Goal: Task Accomplishment & Management: Use online tool/utility

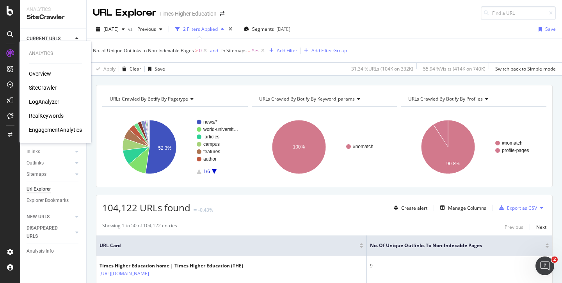
click at [36, 76] on div "Overview" at bounding box center [40, 74] width 22 height 8
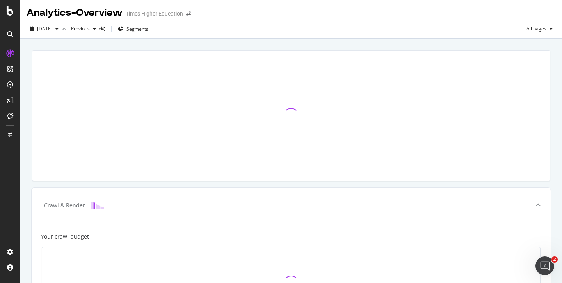
click at [14, 69] on div at bounding box center [10, 69] width 12 height 12
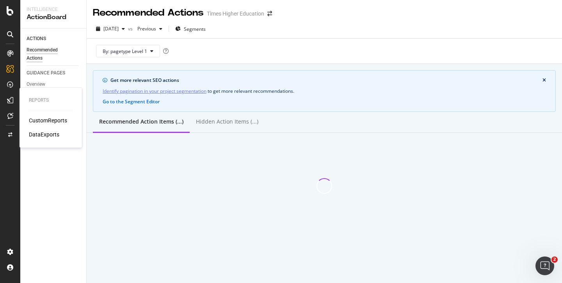
click at [37, 120] on div "CustomReports" at bounding box center [48, 121] width 38 height 8
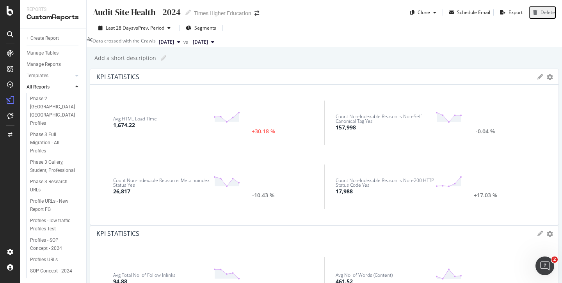
scroll to position [283, 0]
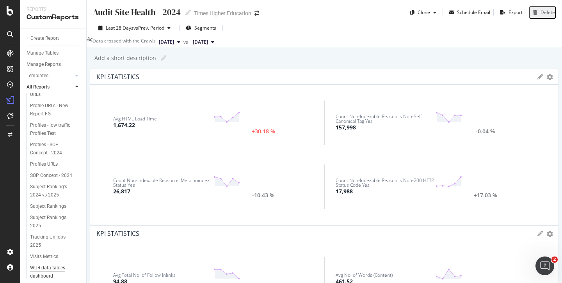
click at [47, 265] on div "WUR data tables dashboard" at bounding box center [52, 272] width 45 height 16
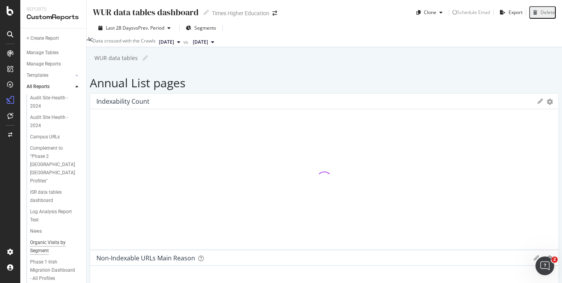
click at [50, 239] on div "Organic Visits by Segment" at bounding box center [52, 247] width 44 height 16
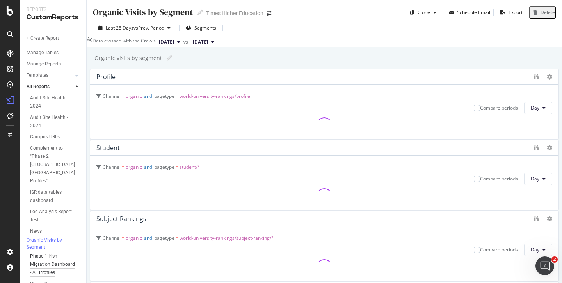
scroll to position [283, 0]
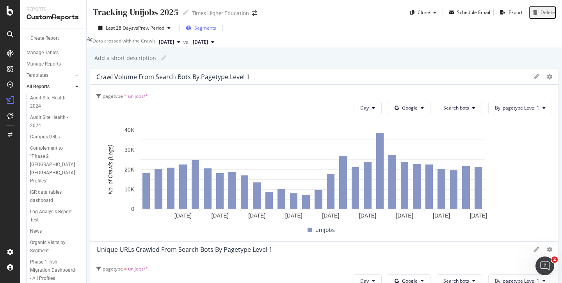
click at [204, 30] on span "Segments" at bounding box center [205, 28] width 22 height 7
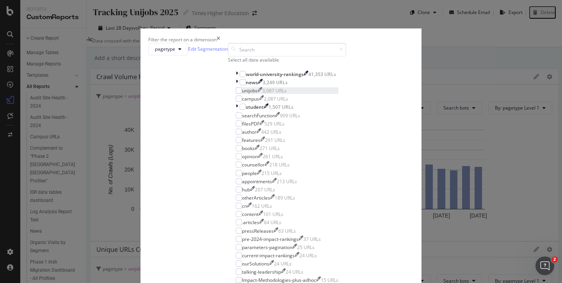
click at [236, 94] on div "modal" at bounding box center [236, 90] width 0 height 7
click at [237, 92] on icon "modal" at bounding box center [239, 91] width 4 height 4
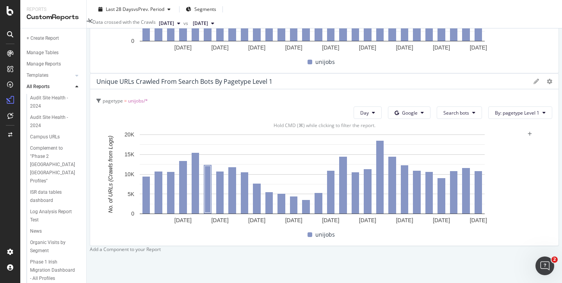
scroll to position [354, 0]
click at [90, 246] on div at bounding box center [90, 249] width 0 height 7
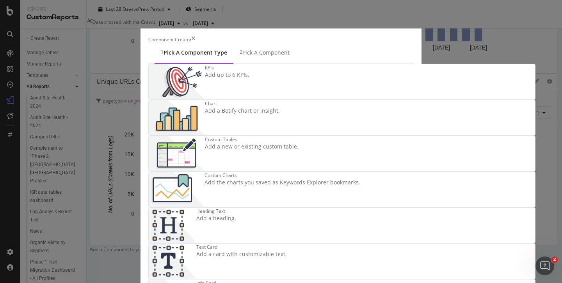
click at [205, 100] on div "KPIs Add up to 6 KPIs." at bounding box center [227, 81] width 44 height 35
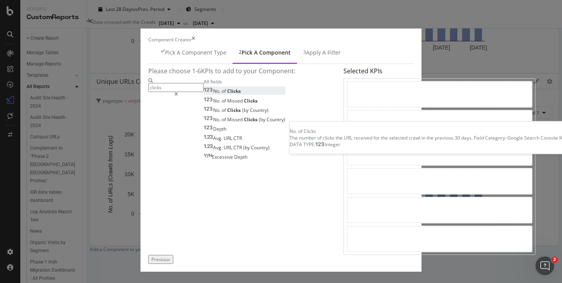
type input "clicks"
click at [227, 94] on span "Clicks" at bounding box center [234, 91] width 14 height 7
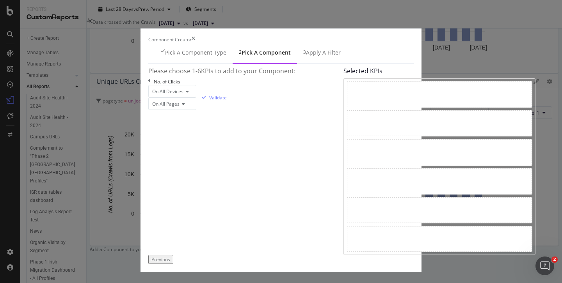
click at [227, 101] on div "Validate" at bounding box center [218, 97] width 18 height 7
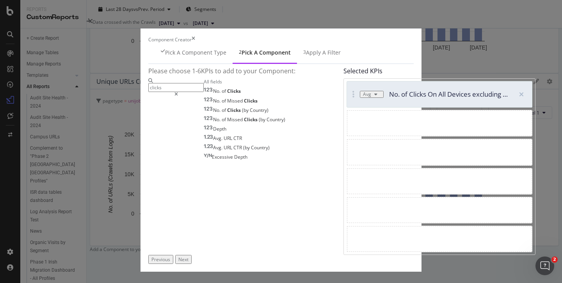
click at [188, 258] on div "Next" at bounding box center [183, 259] width 10 height 7
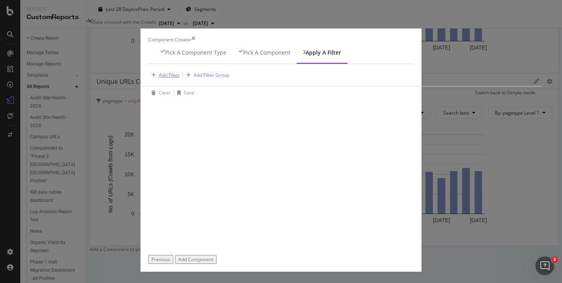
click at [159, 78] on div "Add Filter" at bounding box center [169, 75] width 21 height 7
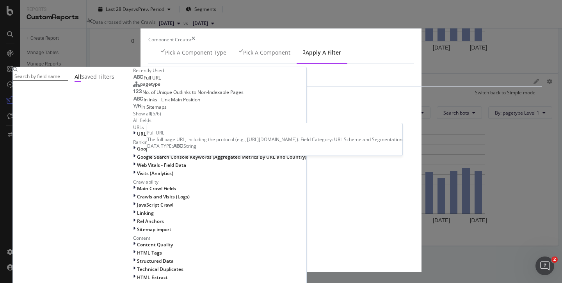
click at [144, 81] on span "Full URL" at bounding box center [152, 78] width 17 height 7
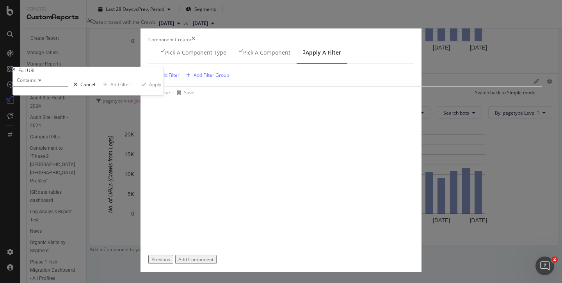
click at [68, 95] on input "modal" at bounding box center [40, 90] width 55 height 9
type input "/unijobs"
click at [161, 90] on div "Apply" at bounding box center [155, 87] width 12 height 7
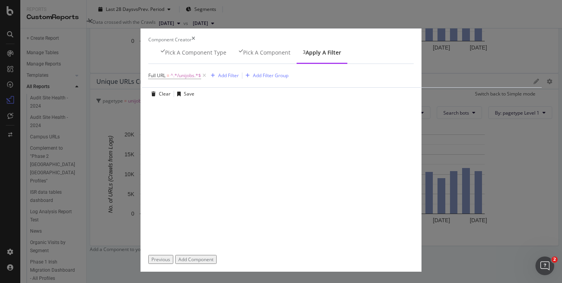
click at [213, 263] on div "Add Component" at bounding box center [195, 259] width 35 height 7
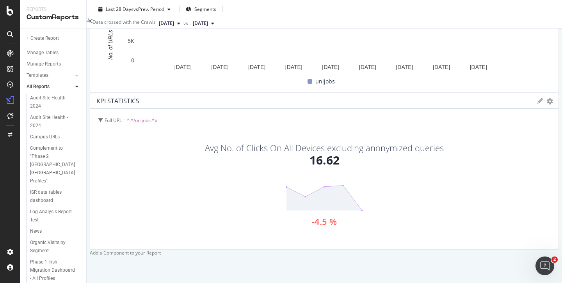
scroll to position [313, 0]
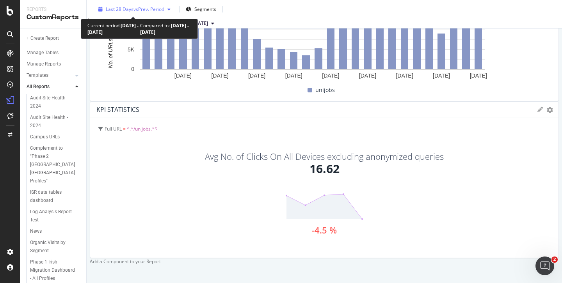
click at [126, 9] on span "Last 28 Days" at bounding box center [120, 9] width 28 height 7
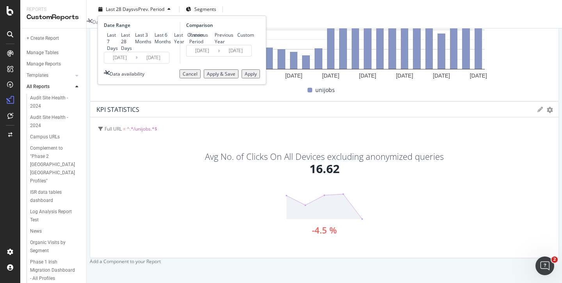
click at [132, 45] on div "Last 3 Months" at bounding box center [132, 38] width 0 height 13
type input "[DATE]"
click at [247, 77] on div "Apply" at bounding box center [251, 74] width 12 height 7
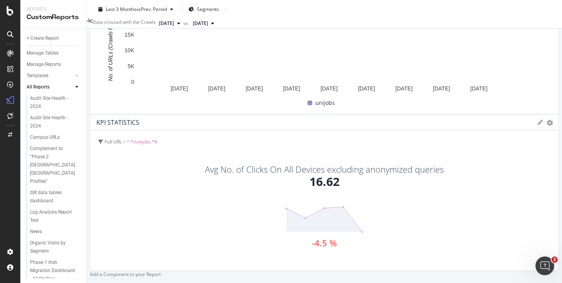
scroll to position [374, 0]
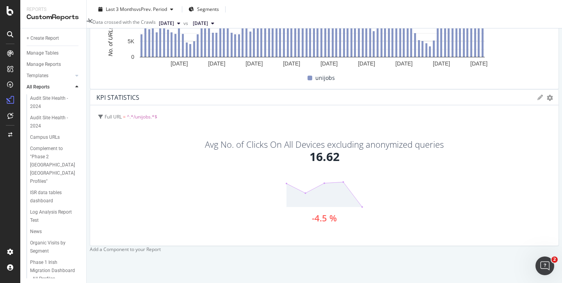
click at [219, 140] on div "Avg No. of Clicks On All Devices excluding anonymized queries" at bounding box center [324, 144] width 239 height 9
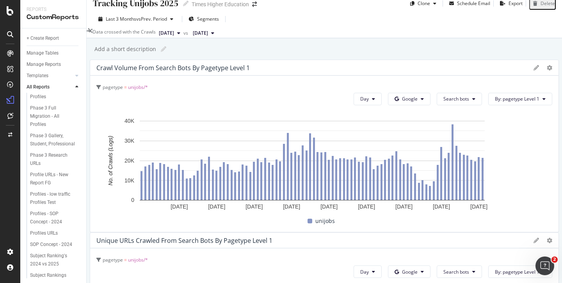
scroll to position [283, 0]
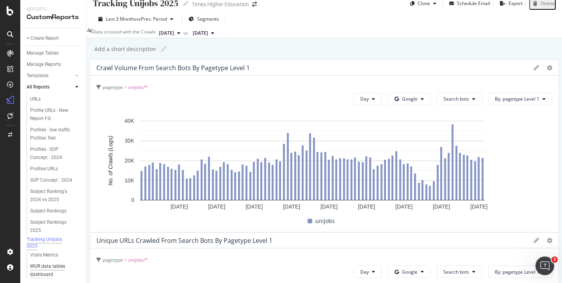
click at [45, 267] on div "WUR data tables dashboard" at bounding box center [52, 271] width 45 height 16
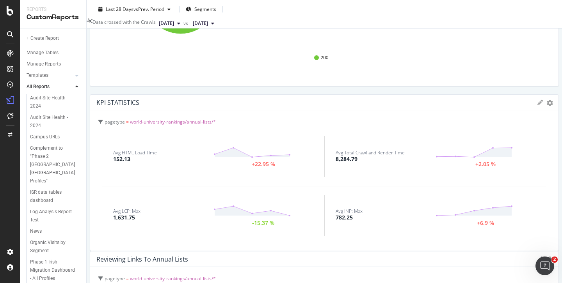
scroll to position [485, 0]
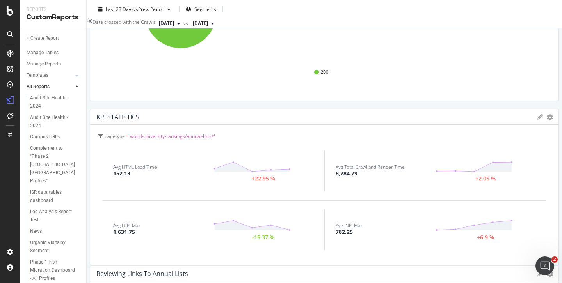
click at [183, 27] on button "[DATE]" at bounding box center [170, 23] width 28 height 9
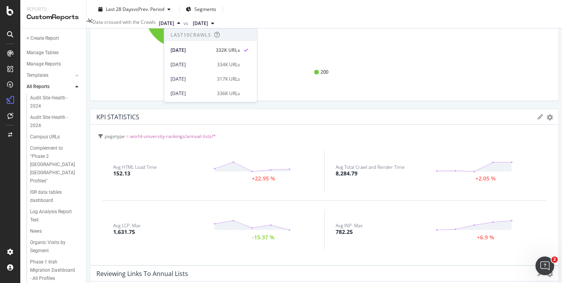
click at [311, 12] on div "Last 28 Days vs Prev. Period Segments" at bounding box center [324, 11] width 475 height 16
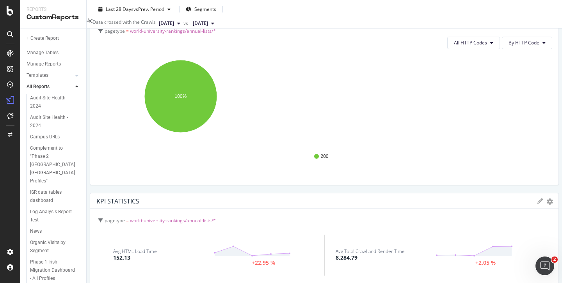
scroll to position [372, 0]
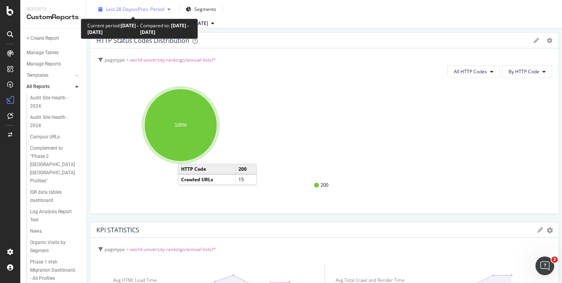
click at [137, 9] on span "vs Prev. Period" at bounding box center [148, 9] width 31 height 7
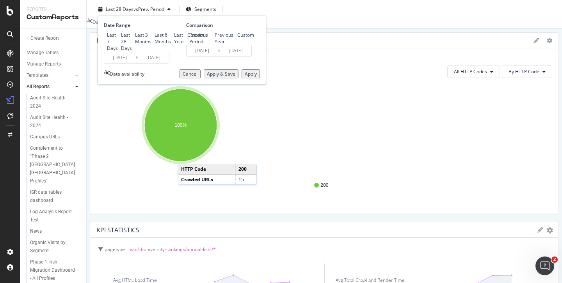
click at [104, 32] on div "Last 7 Days" at bounding box center [104, 42] width 0 height 20
type input "[DATE]"
click at [249, 77] on div "Apply" at bounding box center [251, 74] width 12 height 7
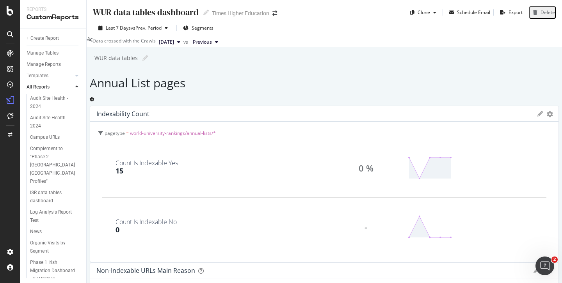
click at [180, 43] on icon at bounding box center [178, 42] width 3 height 5
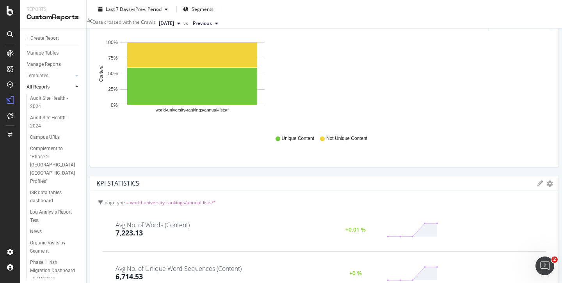
scroll to position [552, 0]
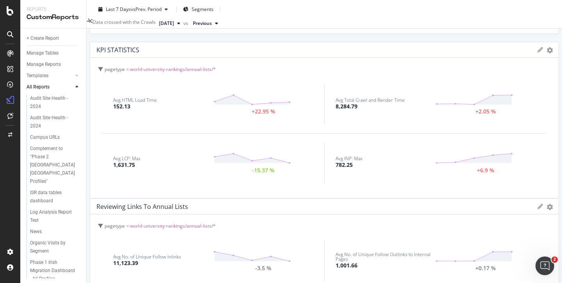
click at [174, 23] on span "[DATE]" at bounding box center [166, 23] width 15 height 7
click at [212, 22] on span "Previous" at bounding box center [202, 23] width 19 height 7
click at [174, 23] on span "[DATE]" at bounding box center [166, 23] width 15 height 7
click at [54, 48] on div "Manage Tables" at bounding box center [57, 53] width 60 height 11
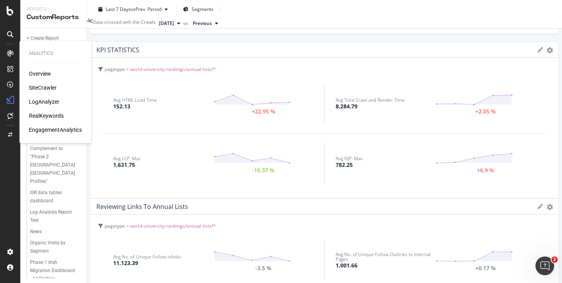
click at [43, 87] on div "SiteCrawler" at bounding box center [43, 88] width 28 height 8
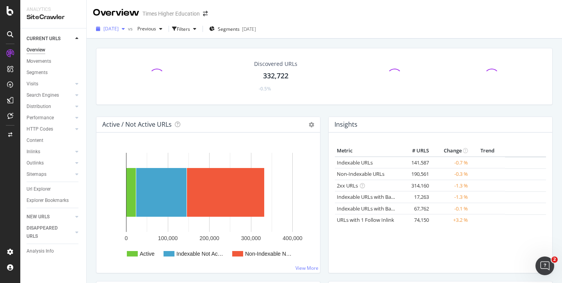
click at [128, 29] on div "button" at bounding box center [123, 29] width 9 height 5
click at [125, 29] on icon "button" at bounding box center [123, 29] width 3 height 5
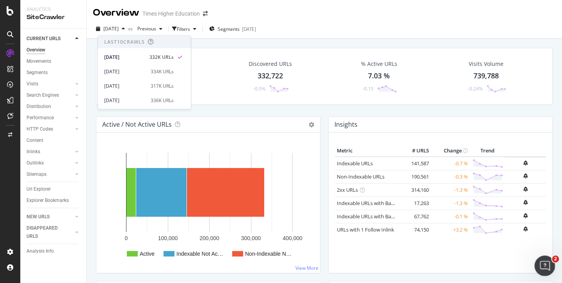
click at [537, 265] on div "Open Intercom Messenger" at bounding box center [544, 265] width 26 height 26
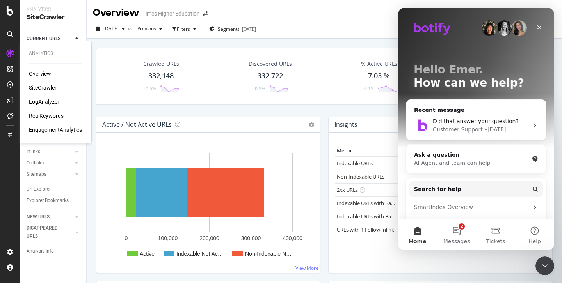
drag, startPoint x: 39, startPoint y: 84, endPoint x: 92, endPoint y: 66, distance: 55.8
click at [39, 84] on div "SiteCrawler" at bounding box center [43, 88] width 28 height 8
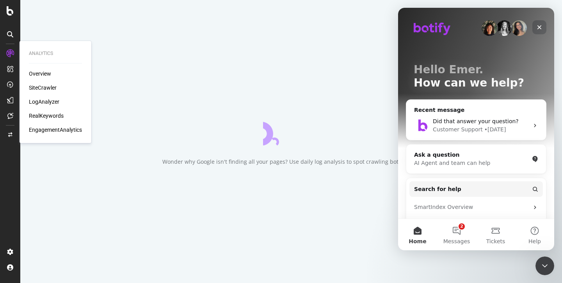
click at [539, 28] on icon "Close" at bounding box center [539, 27] width 4 height 4
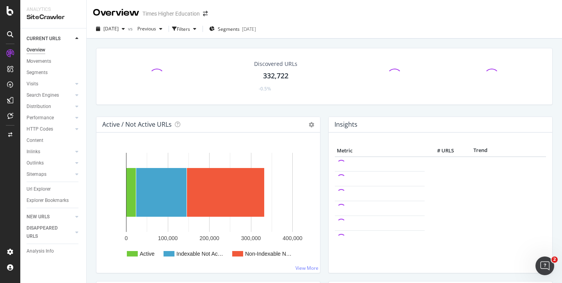
click at [75, 95] on icon at bounding box center [76, 95] width 3 height 5
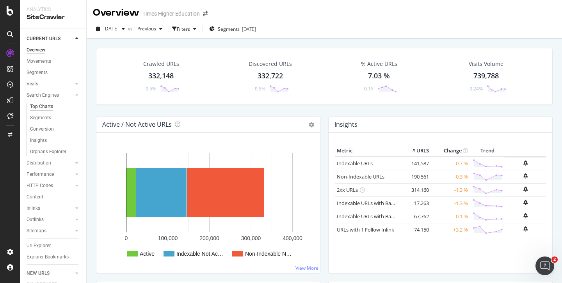
click at [43, 107] on div "Top Charts" at bounding box center [41, 107] width 23 height 8
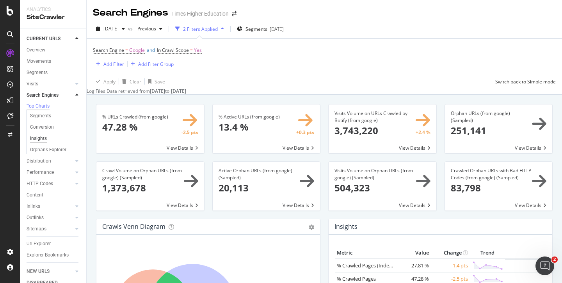
click at [40, 139] on div "Insights" at bounding box center [38, 139] width 17 height 8
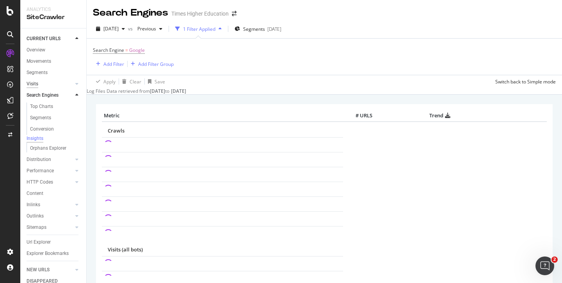
click at [33, 82] on div "Visits" at bounding box center [33, 84] width 12 height 8
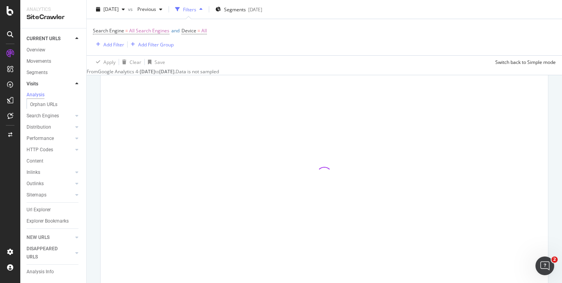
scroll to position [137, 0]
click at [119, 12] on span "[DATE]" at bounding box center [110, 9] width 15 height 7
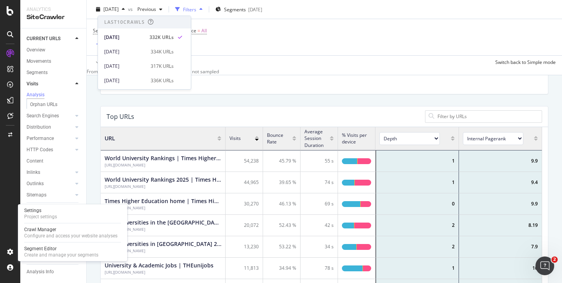
scroll to position [228, 436]
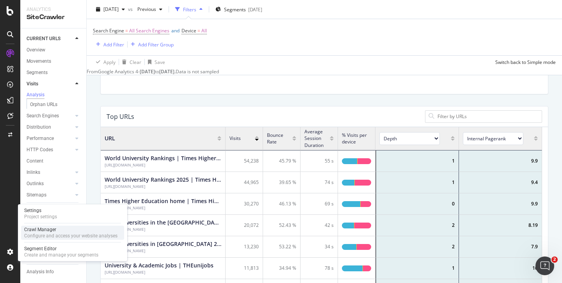
click at [34, 230] on div "Crawl Manager" at bounding box center [70, 230] width 93 height 6
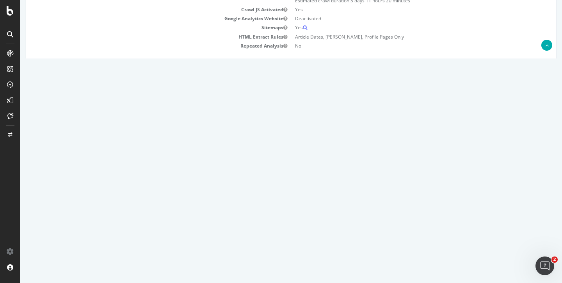
scroll to position [108, 0]
click at [315, 76] on link "Settings" at bounding box center [317, 74] width 18 height 7
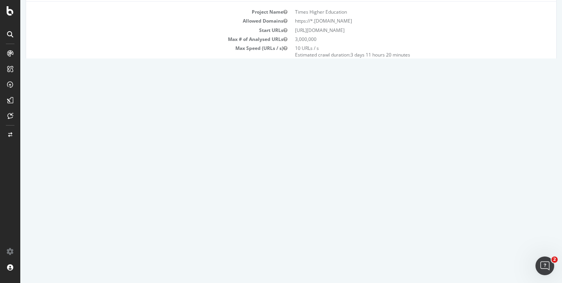
scroll to position [55, 0]
click at [277, 131] on button "Yes! Start Now" at bounding box center [281, 129] width 48 height 12
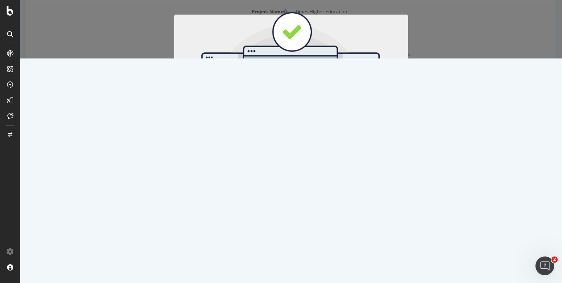
click at [300, 129] on button "Start Now" at bounding box center [305, 129] width 34 height 13
